Goal: Check status

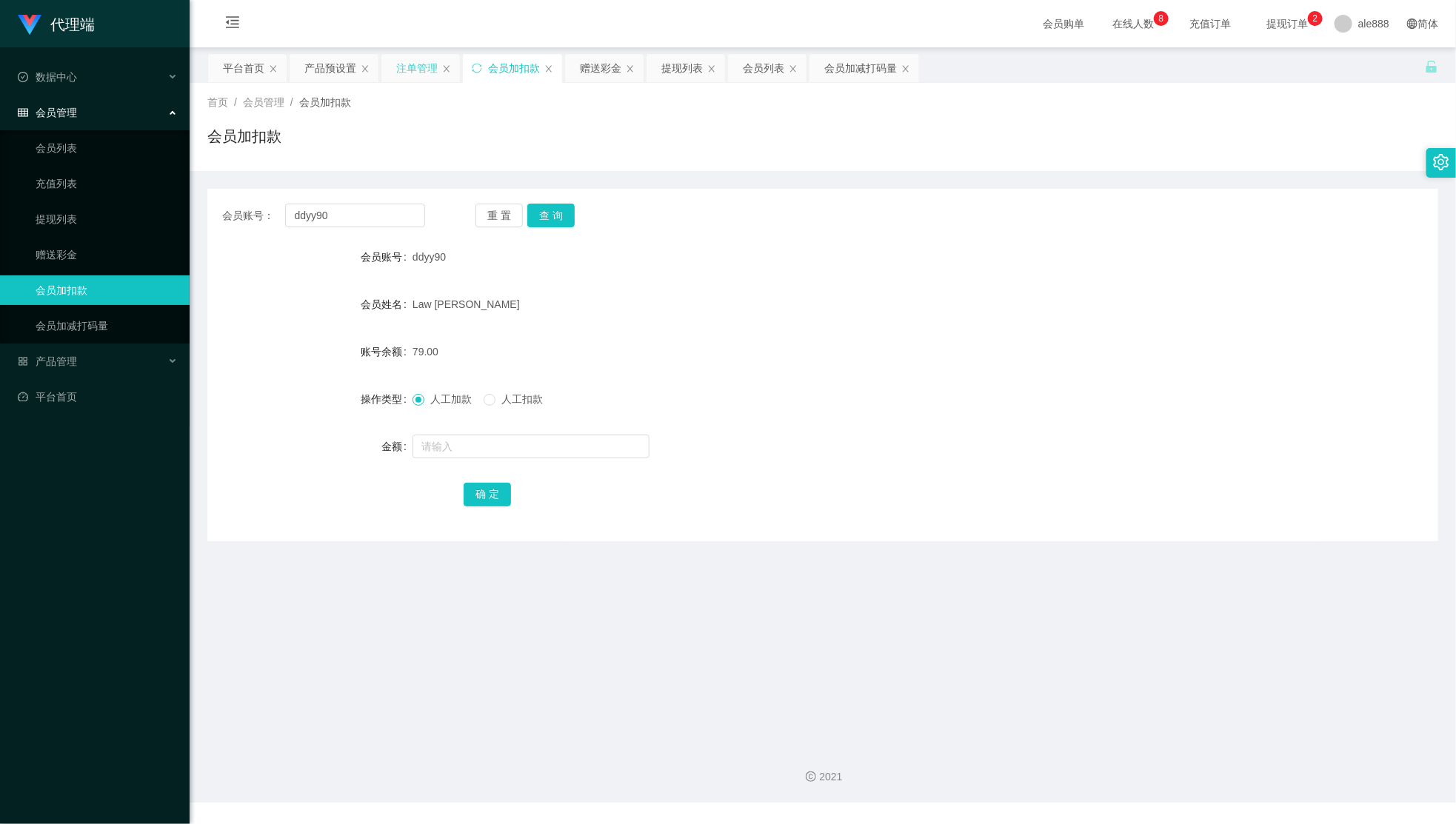
click at [390, 67] on div "注单管理" at bounding box center [420, 68] width 79 height 28
click at [407, 81] on div "注单管理" at bounding box center [416, 68] width 41 height 28
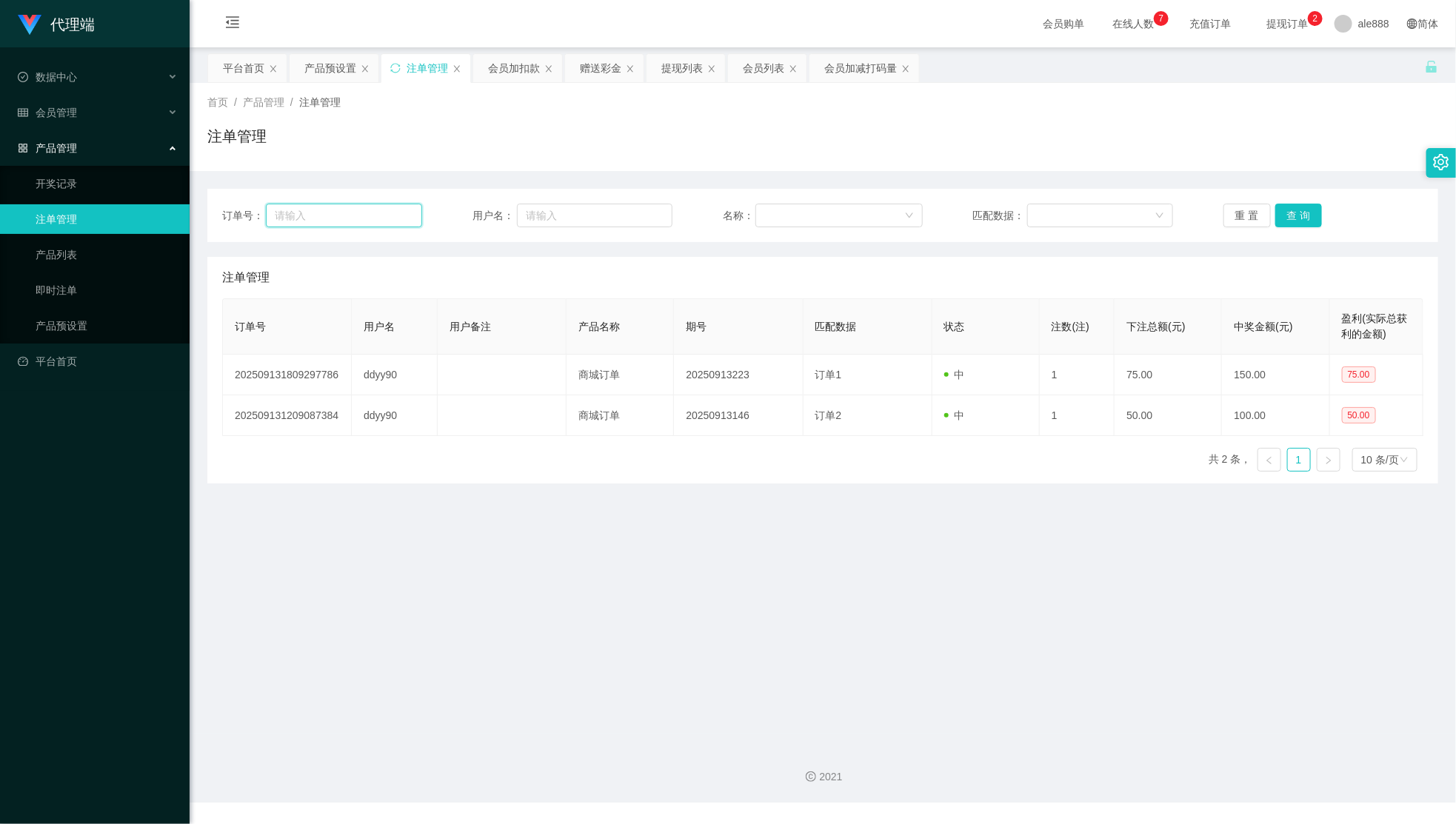
drag, startPoint x: 309, startPoint y: 222, endPoint x: 670, endPoint y: 230, distance: 360.8
click at [310, 222] on input "text" at bounding box center [344, 216] width 157 height 24
click at [589, 211] on input "text" at bounding box center [595, 216] width 156 height 24
paste input "ddyy90"
type input "ddyy90"
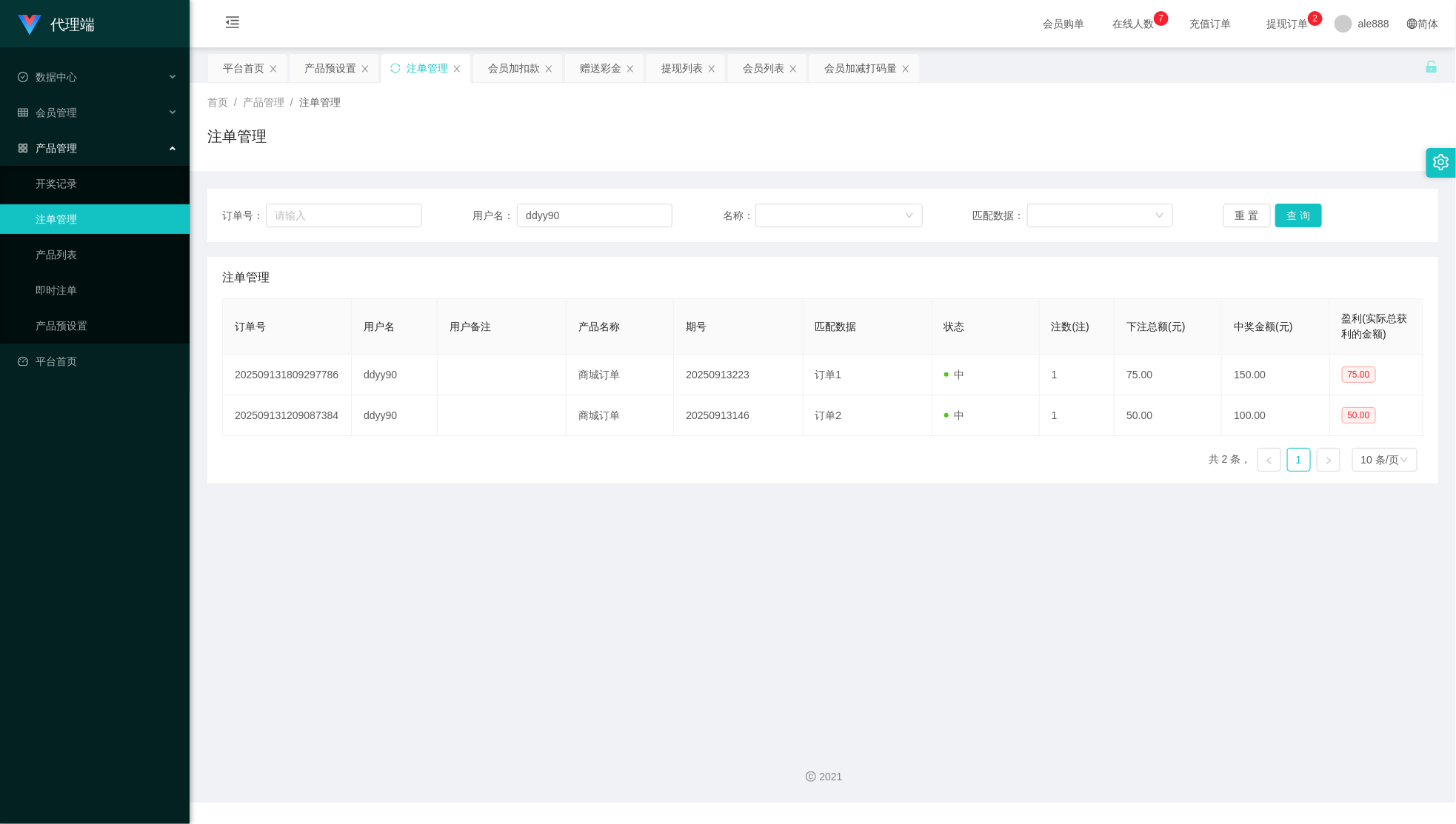
click at [1316, 210] on div "重 置 查 询" at bounding box center [1324, 216] width 200 height 24
click at [1303, 211] on button "查 询" at bounding box center [1299, 216] width 47 height 24
click at [1300, 216] on button "查 询" at bounding box center [1299, 216] width 47 height 24
click at [1292, 209] on button "查 询" at bounding box center [1299, 216] width 47 height 24
